Goal: Information Seeking & Learning: Learn about a topic

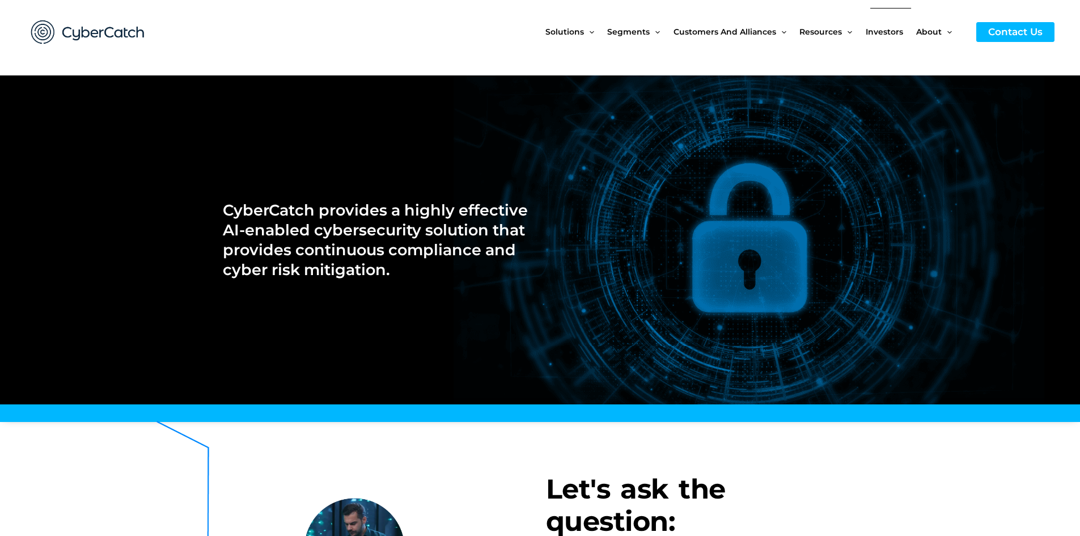
click at [874, 35] on span "Investors" at bounding box center [884, 32] width 37 height 48
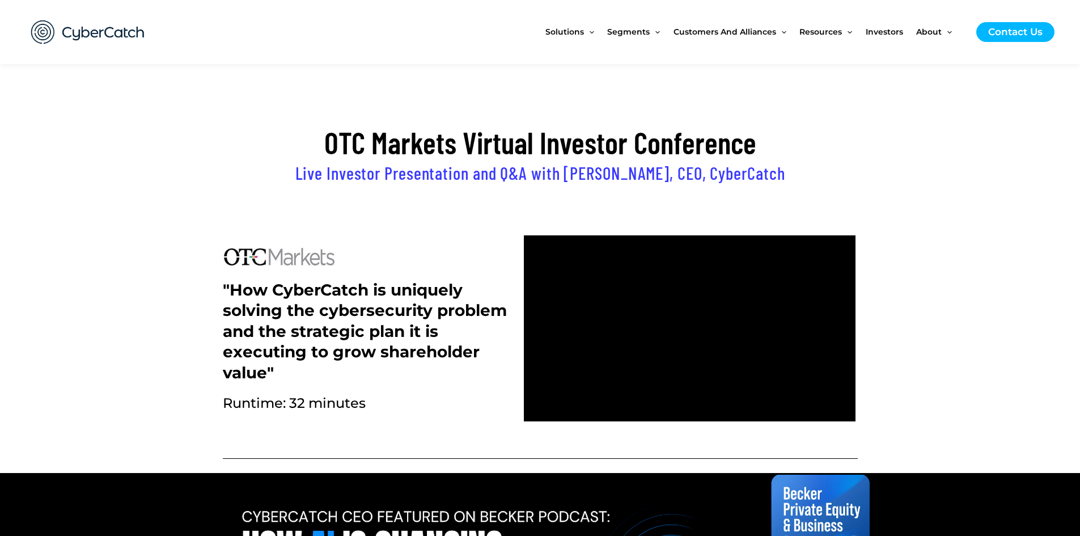
scroll to position [244, 0]
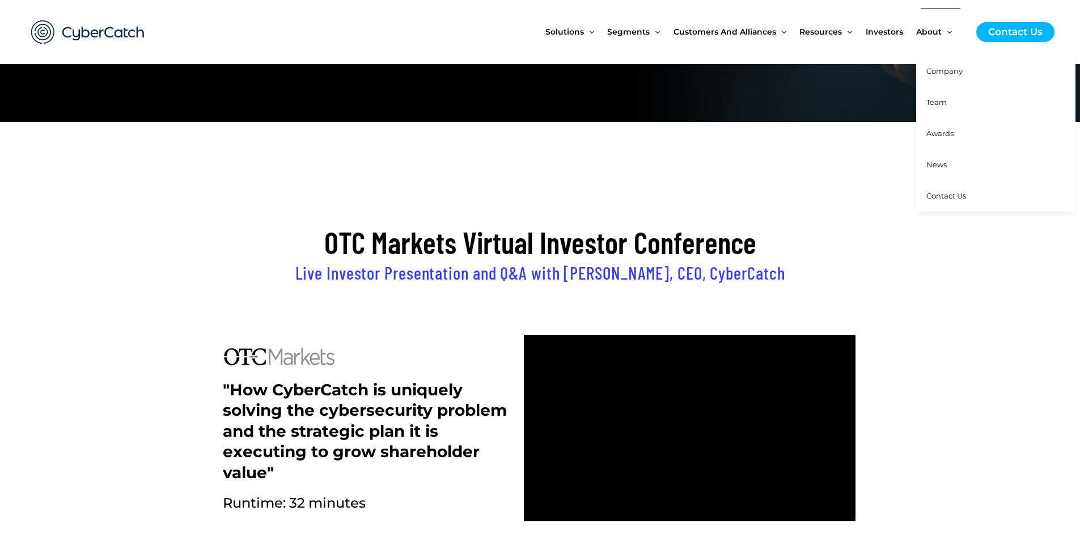
click at [936, 99] on span "Team" at bounding box center [937, 102] width 20 height 9
